Goal: Transaction & Acquisition: Purchase product/service

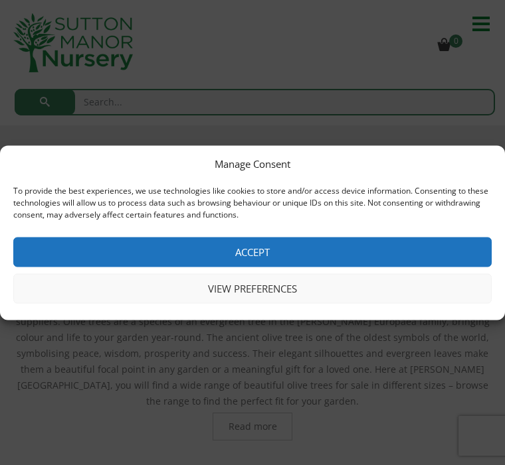
click at [264, 244] on button "Accept" at bounding box center [252, 252] width 478 height 30
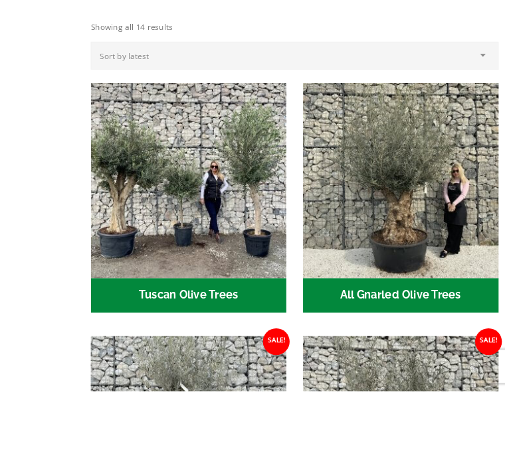
scroll to position [481, 0]
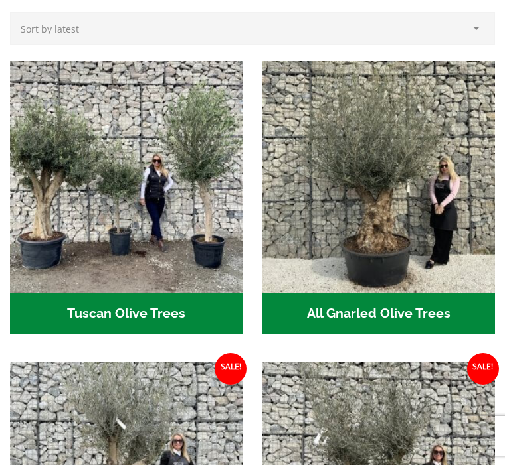
click at [184, 180] on img "Visit product category Tuscan Olive Trees" at bounding box center [126, 177] width 232 height 232
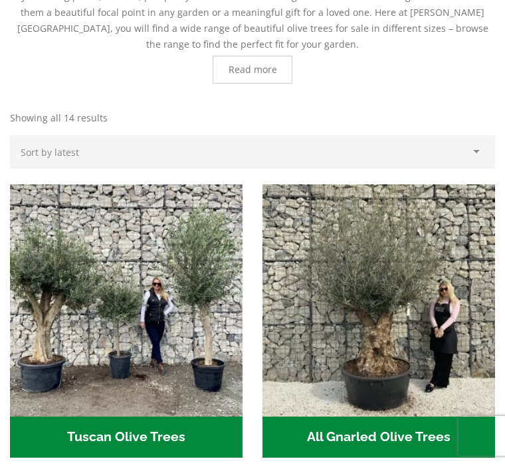
scroll to position [348, 0]
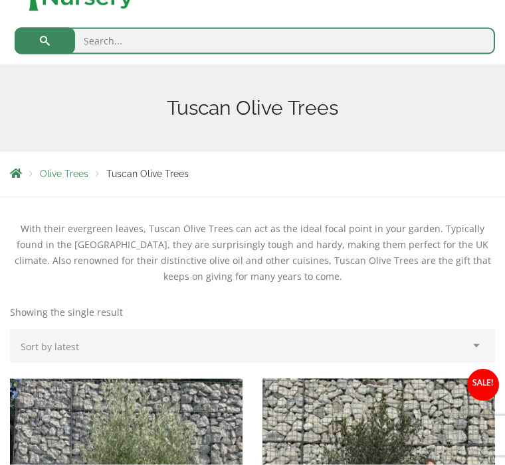
scroll to position [42, 0]
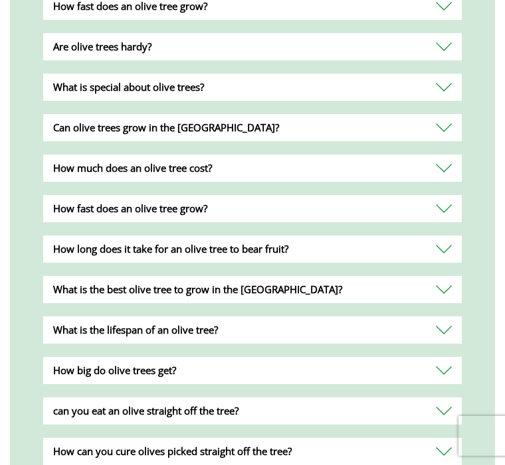
scroll to position [1636, 0]
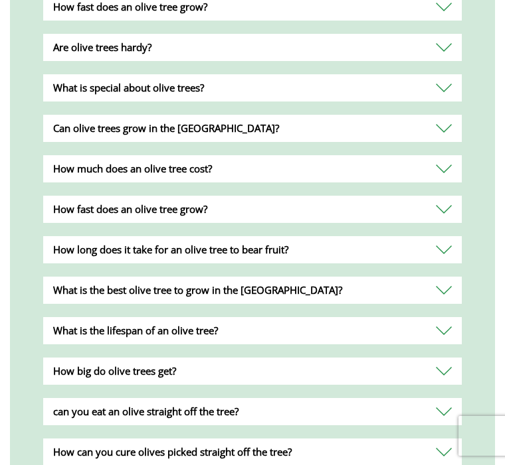
click at [357, 121] on div "Can olive trees grow in the [GEOGRAPHIC_DATA]?" at bounding box center [252, 128] width 418 height 27
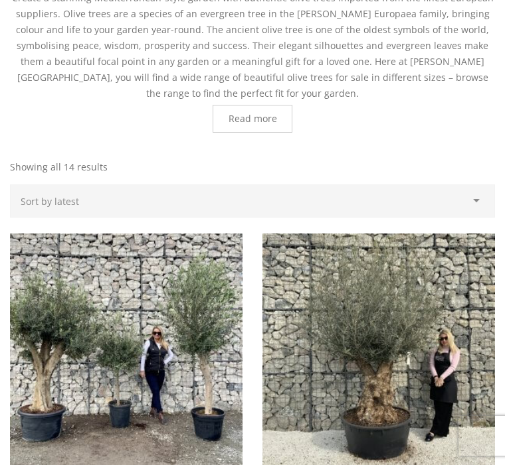
scroll to position [0, 0]
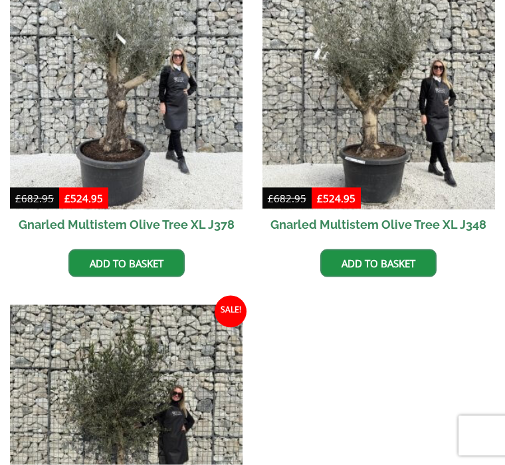
scroll to position [801, 0]
